Goal: Transaction & Acquisition: Book appointment/travel/reservation

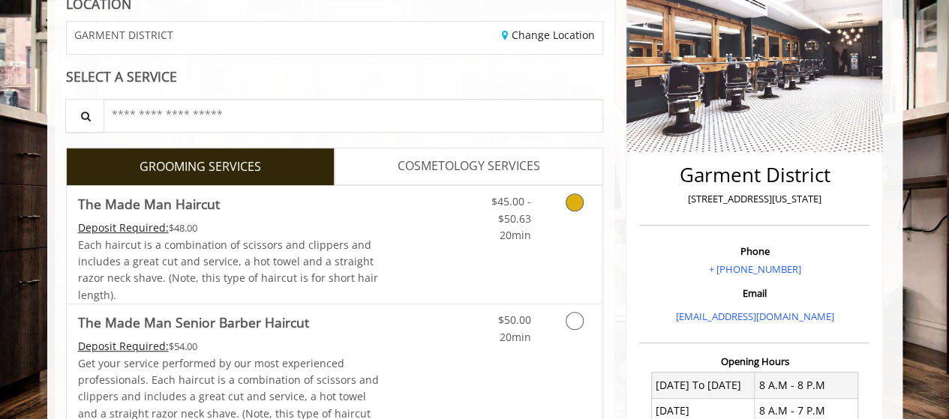
click at [574, 199] on icon "Grooming services" at bounding box center [574, 202] width 18 height 18
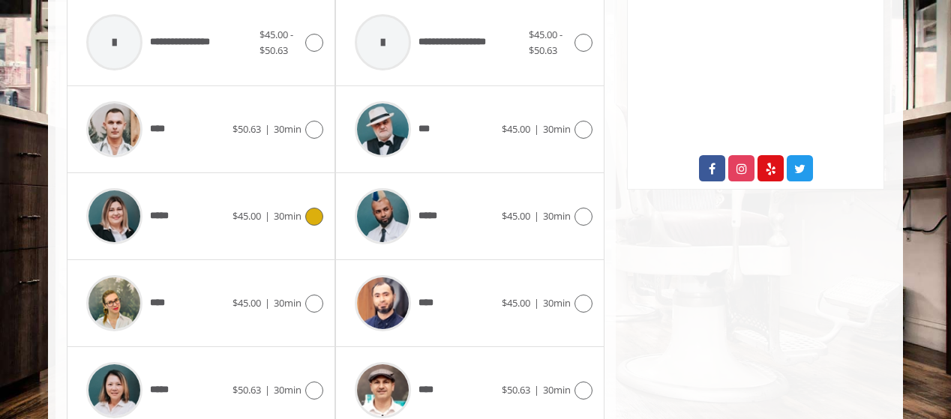
scroll to position [741, 0]
click at [317, 214] on icon at bounding box center [314, 216] width 18 height 18
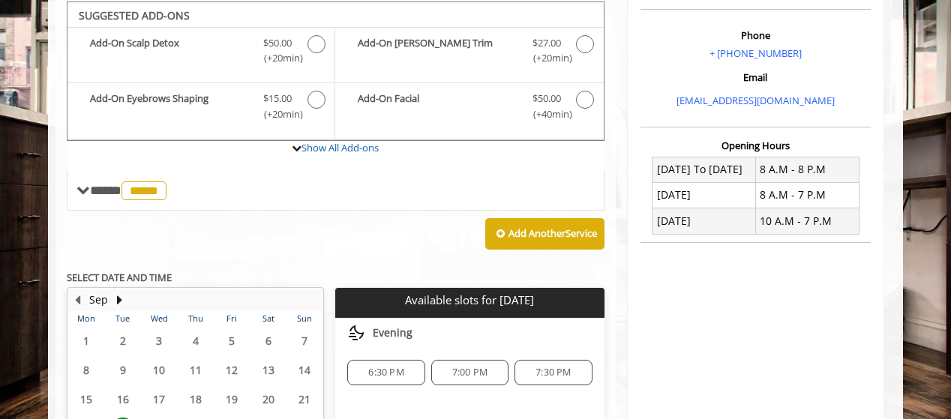
scroll to position [591, 0]
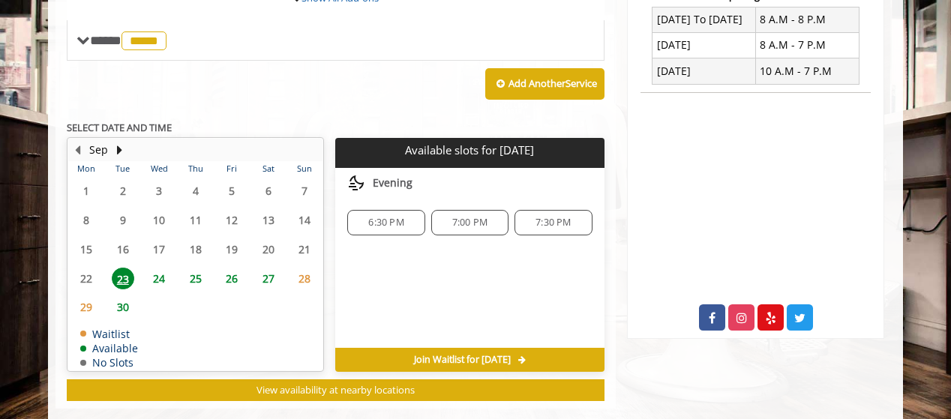
click at [159, 274] on span "24" at bounding box center [159, 279] width 22 height 22
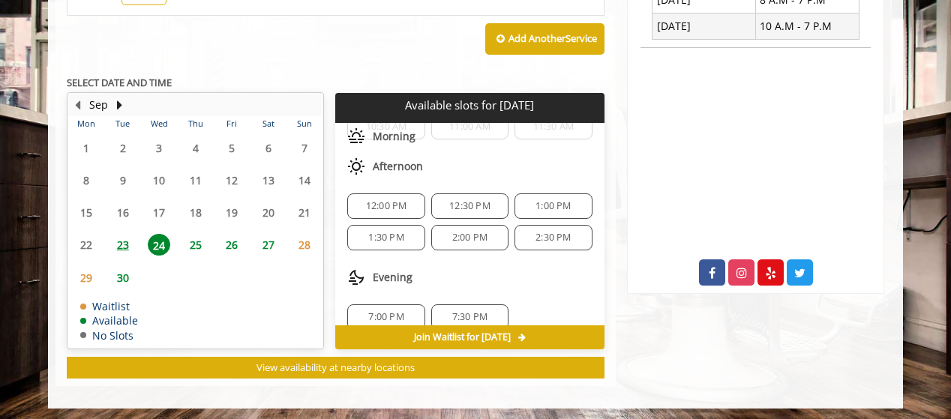
scroll to position [96, 0]
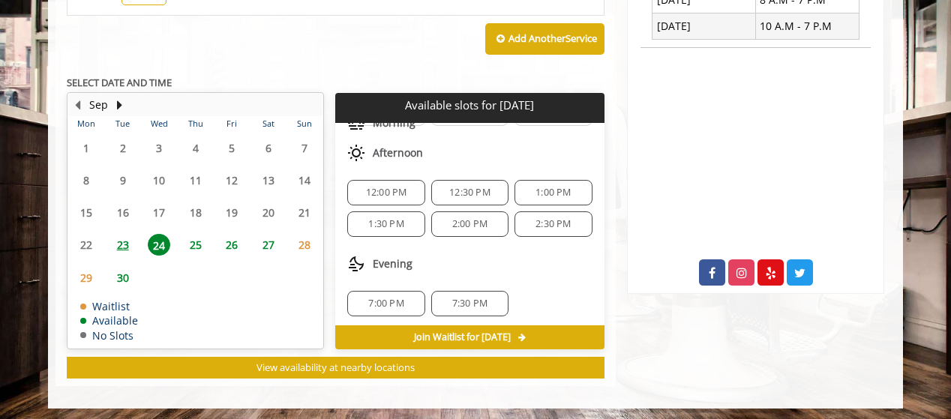
click at [400, 220] on span "1:30 PM" at bounding box center [385, 224] width 35 height 12
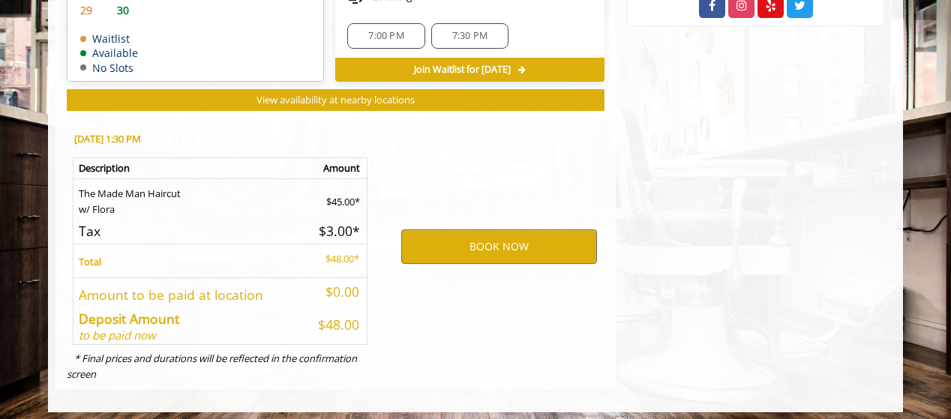
scroll to position [906, 0]
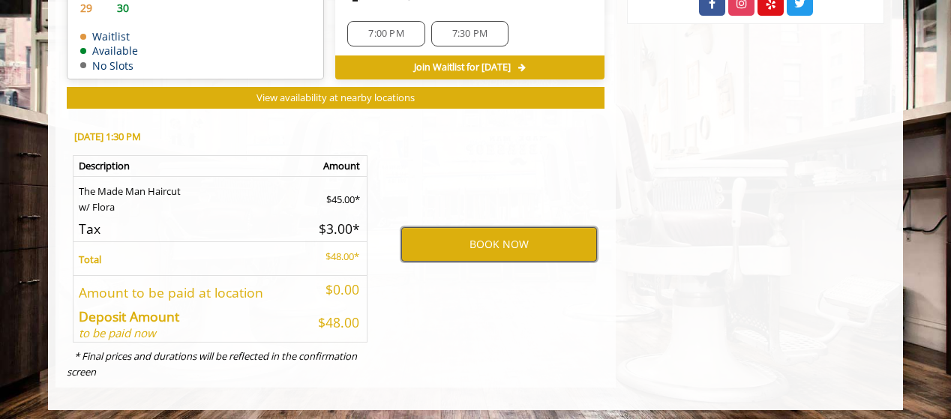
click at [468, 240] on button "BOOK NOW" at bounding box center [499, 244] width 196 height 34
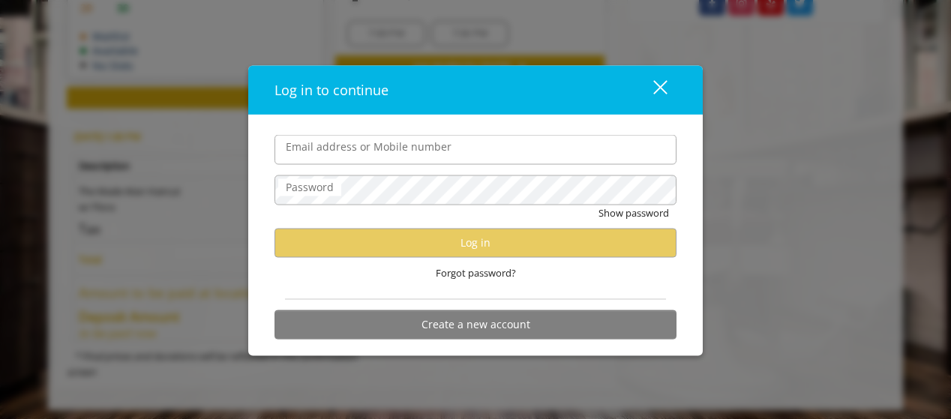
type input "**********"
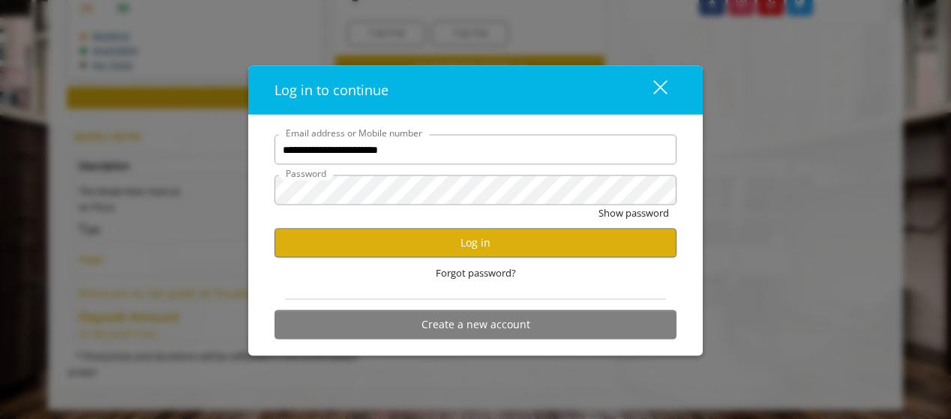
scroll to position [0, 0]
click at [463, 241] on button "Log in" at bounding box center [475, 242] width 402 height 29
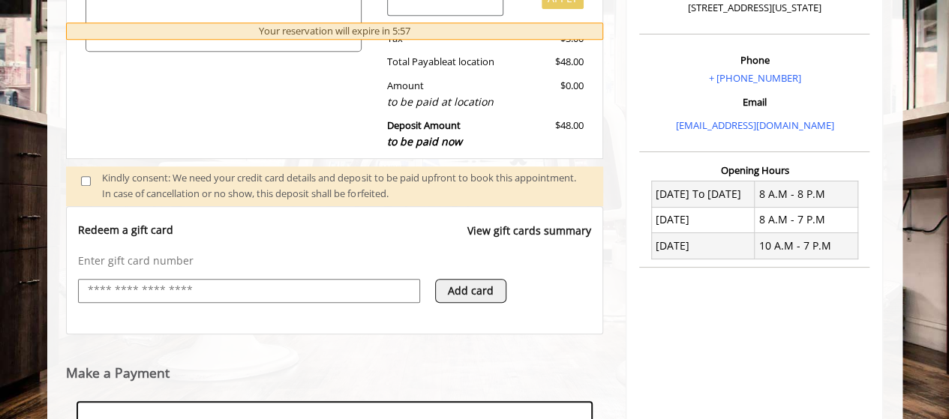
scroll to position [646, 0]
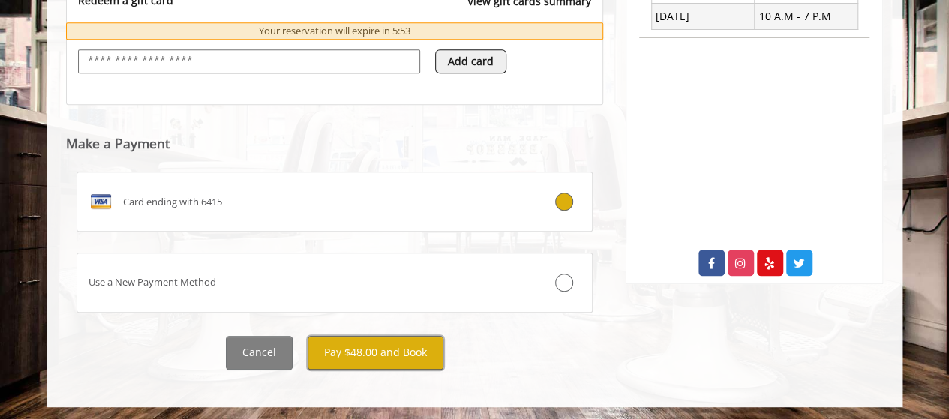
click at [391, 346] on button "Pay $48.00 and Book" at bounding box center [375, 353] width 136 height 34
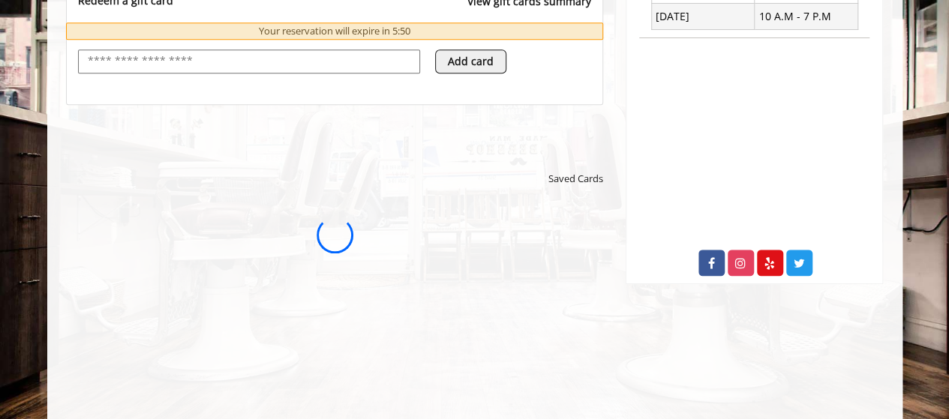
scroll to position [0, 0]
